Goal: Find specific page/section: Find specific page/section

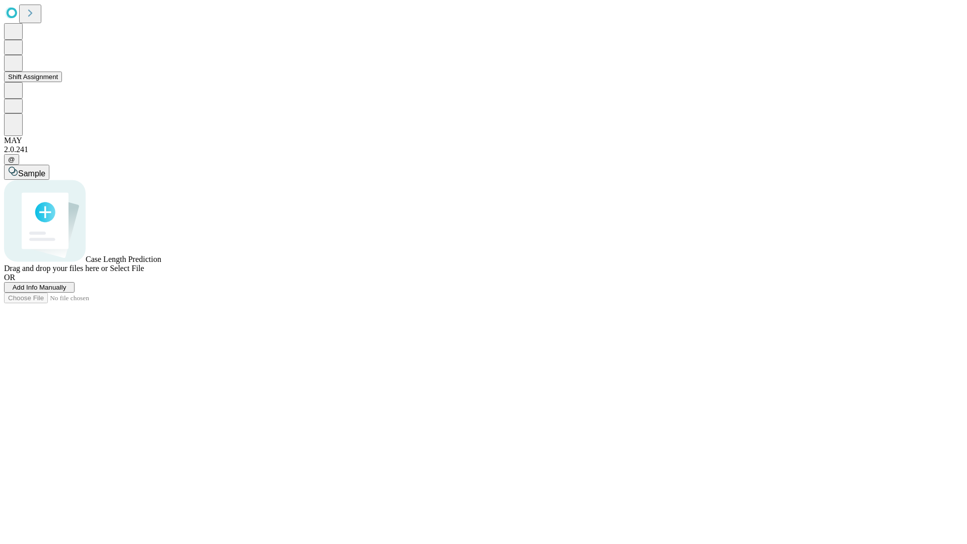
click at [62, 82] on button "Shift Assignment" at bounding box center [33, 77] width 58 height 11
